Goal: Task Accomplishment & Management: Use online tool/utility

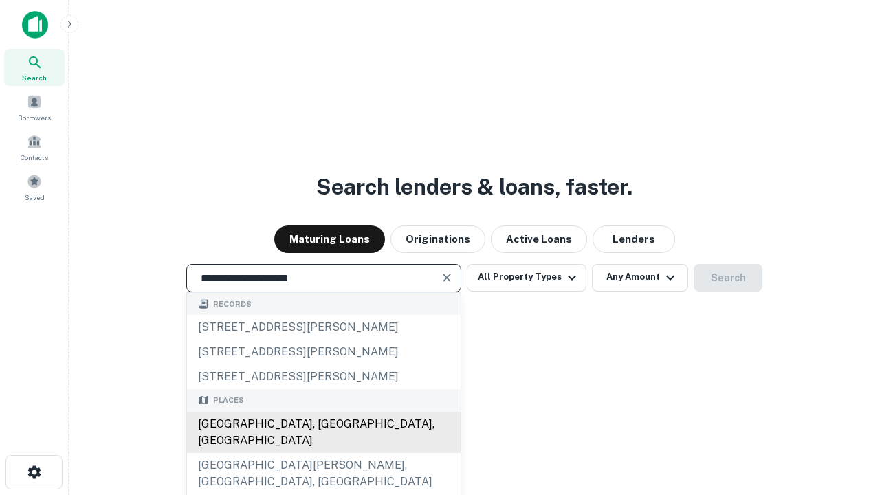
click at [323, 453] on div "[GEOGRAPHIC_DATA], [GEOGRAPHIC_DATA], [GEOGRAPHIC_DATA]" at bounding box center [324, 432] width 274 height 41
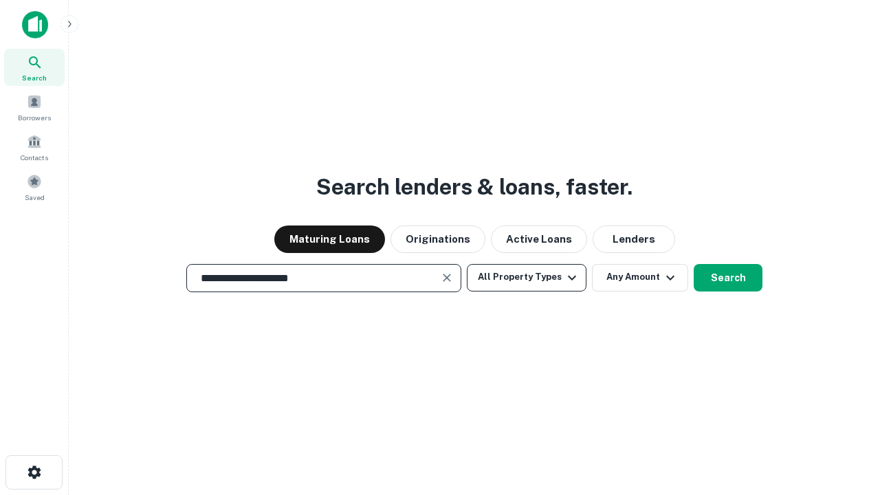
type input "**********"
click at [527, 277] on button "All Property Types" at bounding box center [527, 278] width 120 height 28
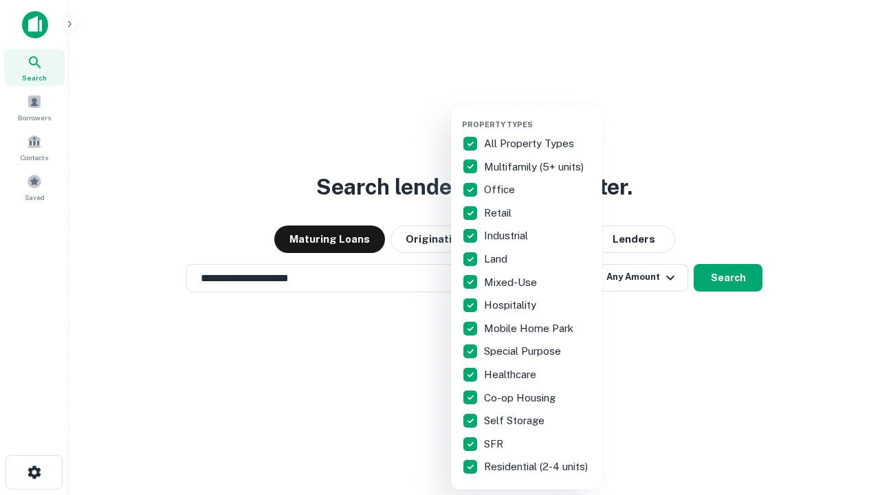
click at [538, 116] on button "button" at bounding box center [537, 116] width 151 height 1
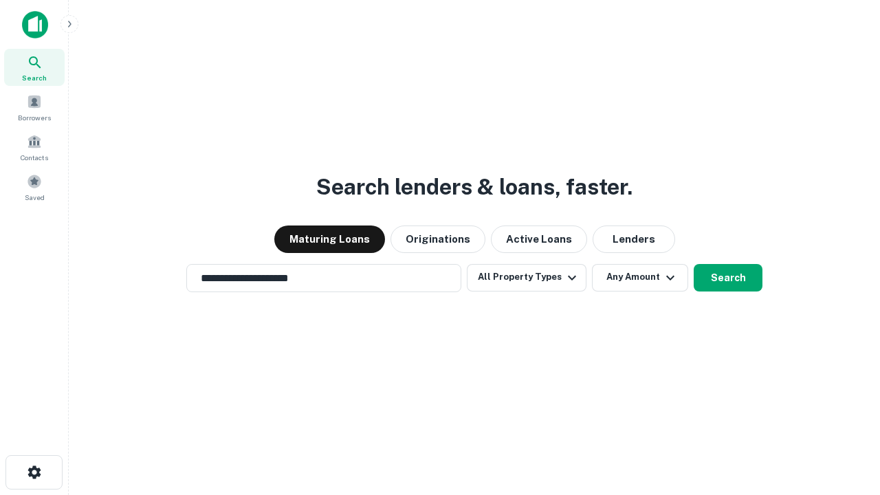
scroll to position [21, 0]
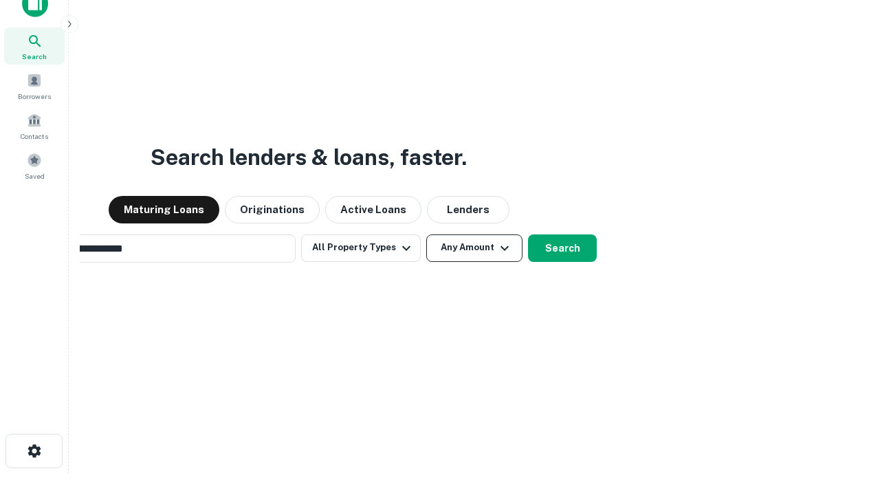
click at [426, 235] on button "Any Amount" at bounding box center [474, 249] width 96 height 28
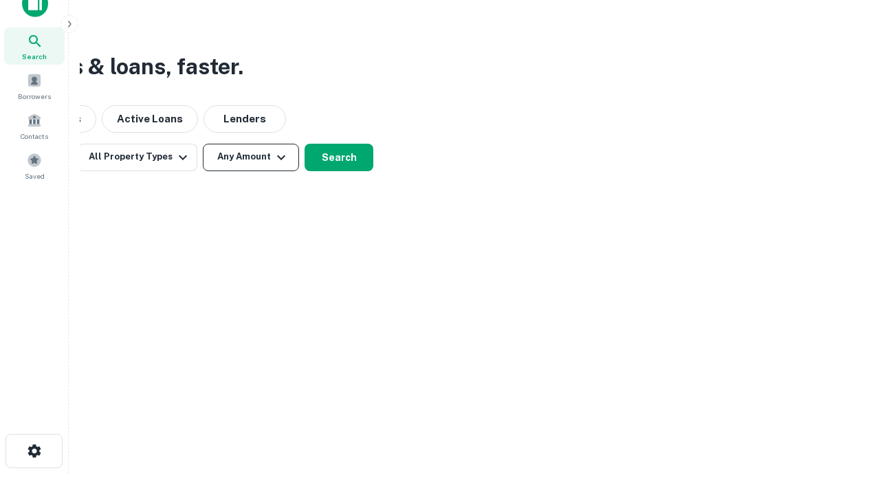
scroll to position [22, 0]
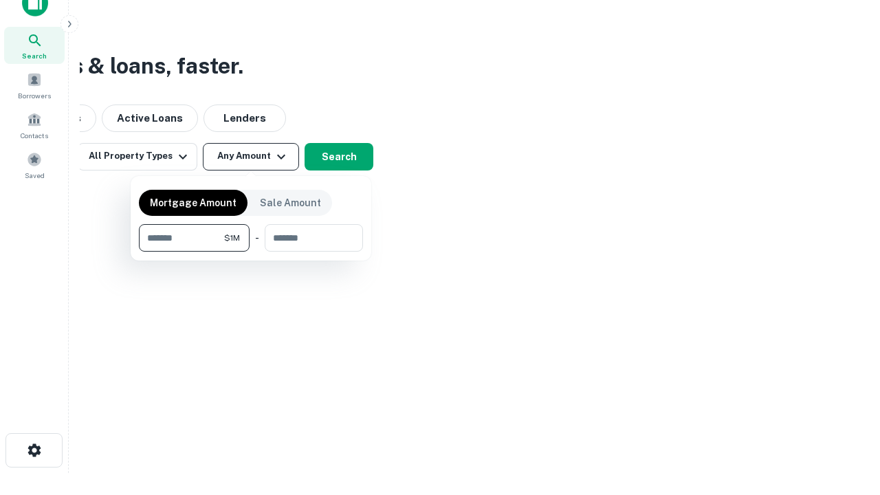
type input "*******"
click at [251, 252] on button "button" at bounding box center [251, 252] width 224 height 1
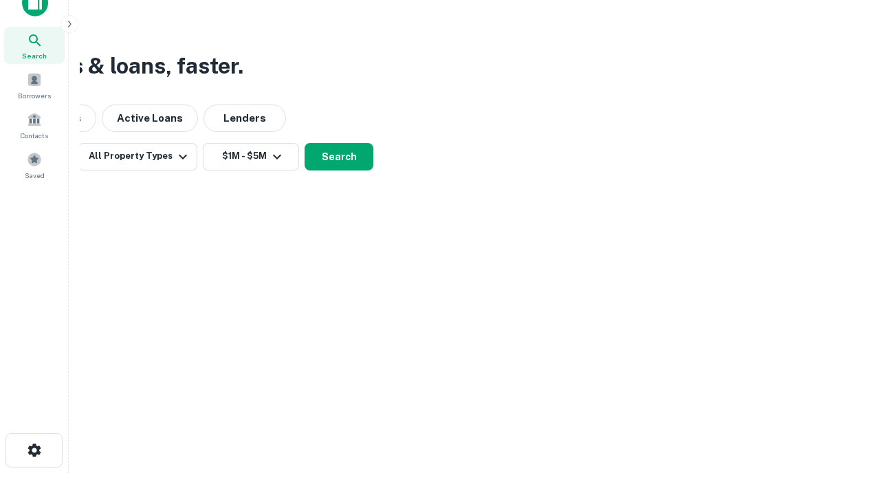
scroll to position [8, 254]
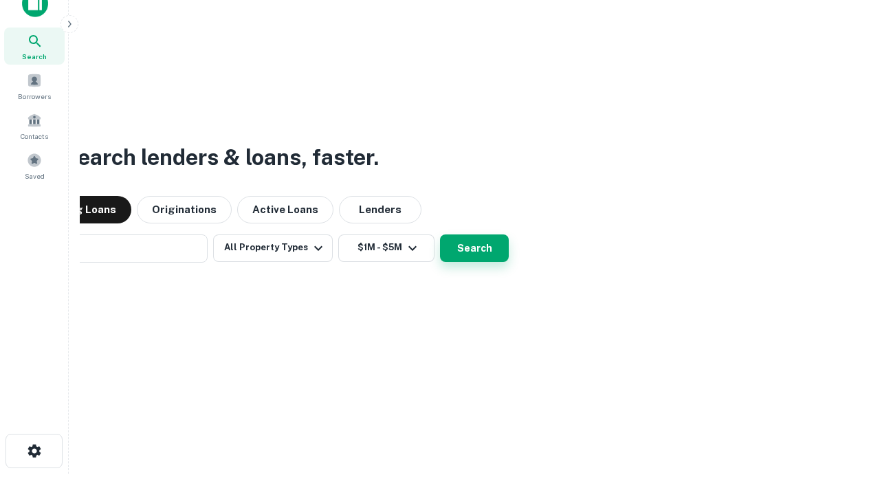
click at [440, 235] on button "Search" at bounding box center [474, 249] width 69 height 28
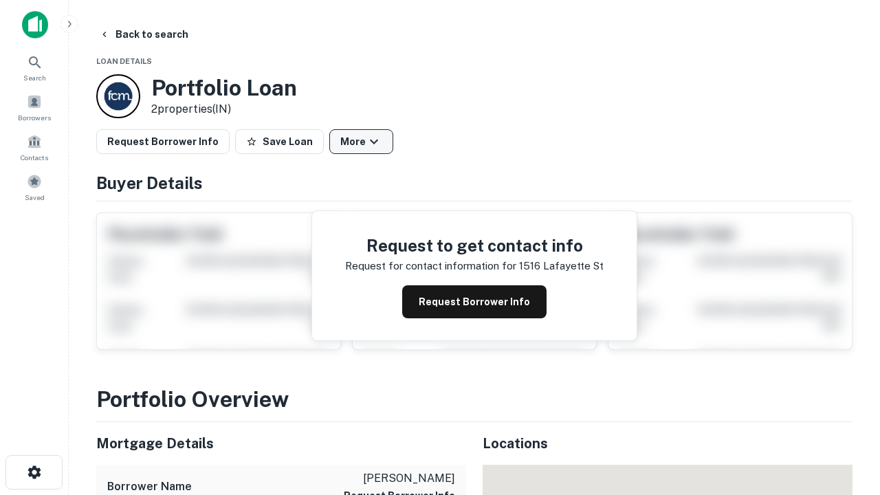
click at [361, 142] on button "More" at bounding box center [361, 141] width 64 height 25
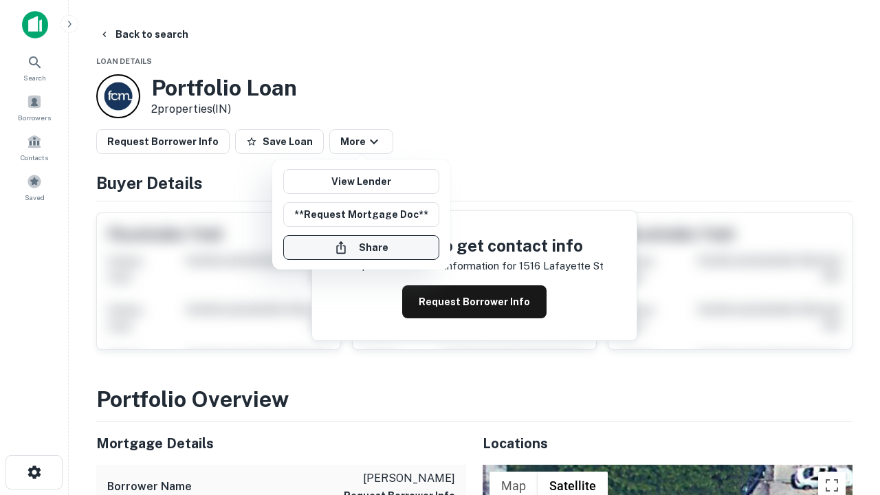
click at [361, 248] on button "Share" at bounding box center [361, 247] width 156 height 25
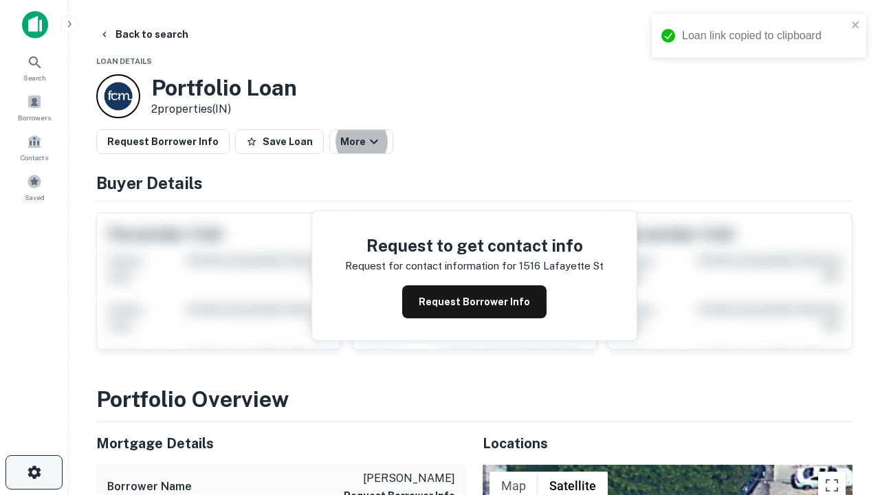
click at [34, 473] on icon "button" at bounding box center [34, 472] width 17 height 17
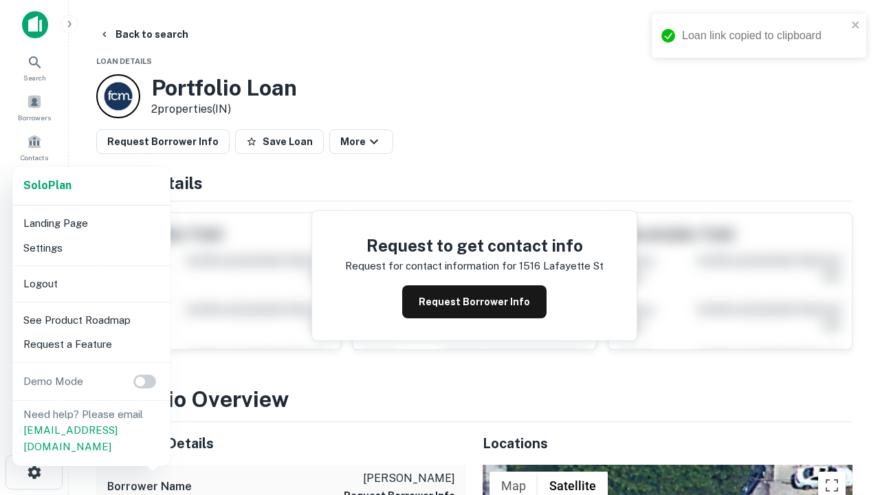
click at [91, 283] on li "Logout" at bounding box center [91, 284] width 147 height 25
